Goal: Task Accomplishment & Management: Use online tool/utility

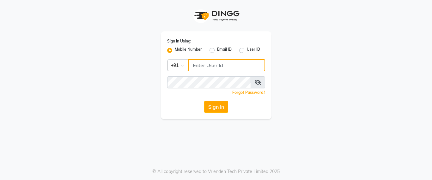
click at [189, 65] on input "Username" at bounding box center [226, 65] width 77 height 12
type input "7666797294"
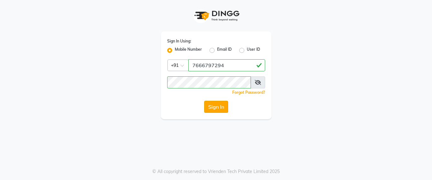
click at [214, 109] on button "Sign In" at bounding box center [216, 107] width 24 height 12
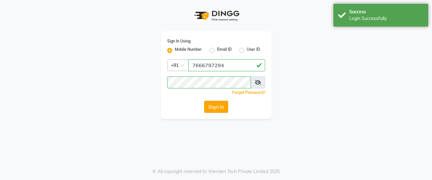
select select "service"
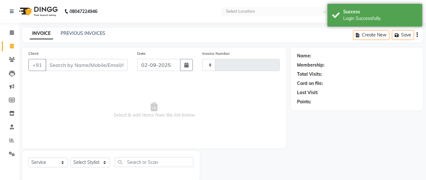
type input "6375"
select select "6357"
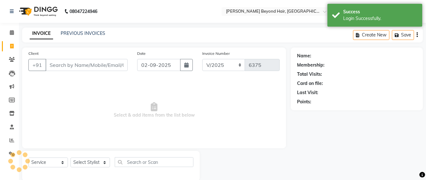
select select "en"
